Goal: Task Accomplishment & Management: Manage account settings

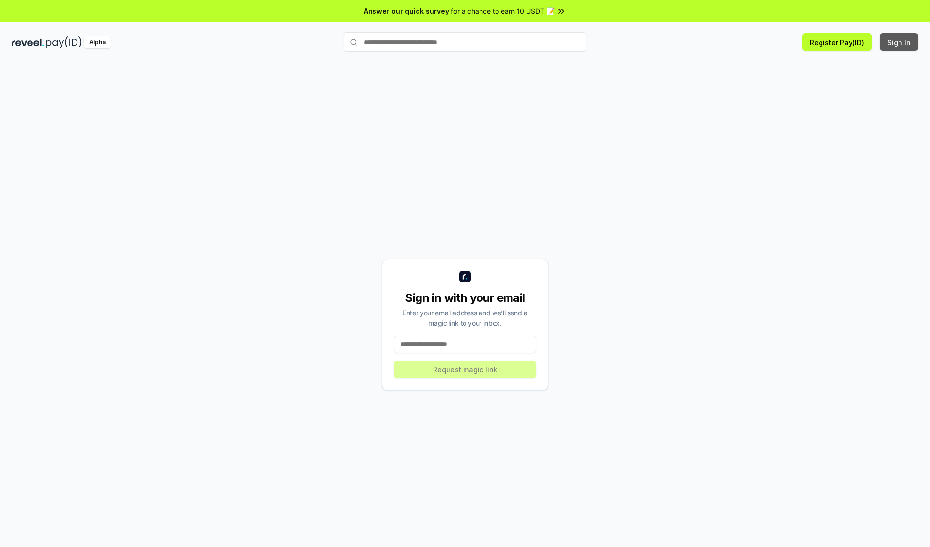
click at [899, 42] on button "Sign In" at bounding box center [898, 41] width 39 height 17
type input "**********"
click at [465, 369] on button "Request magic link" at bounding box center [465, 369] width 142 height 17
